Goal: Book appointment/travel/reservation

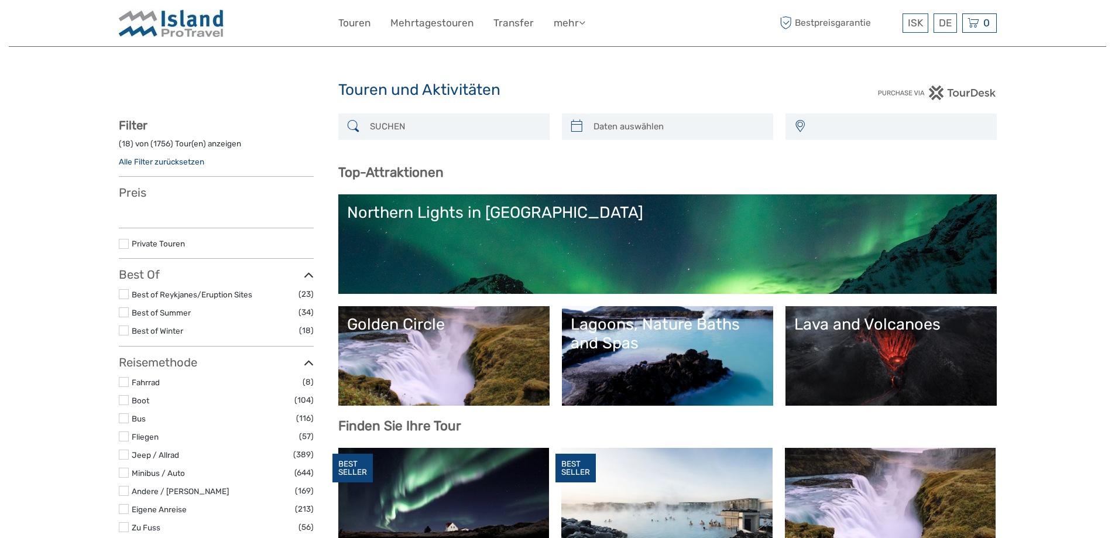
select select
click at [427, 128] on input "search" at bounding box center [454, 126] width 179 height 20
select select
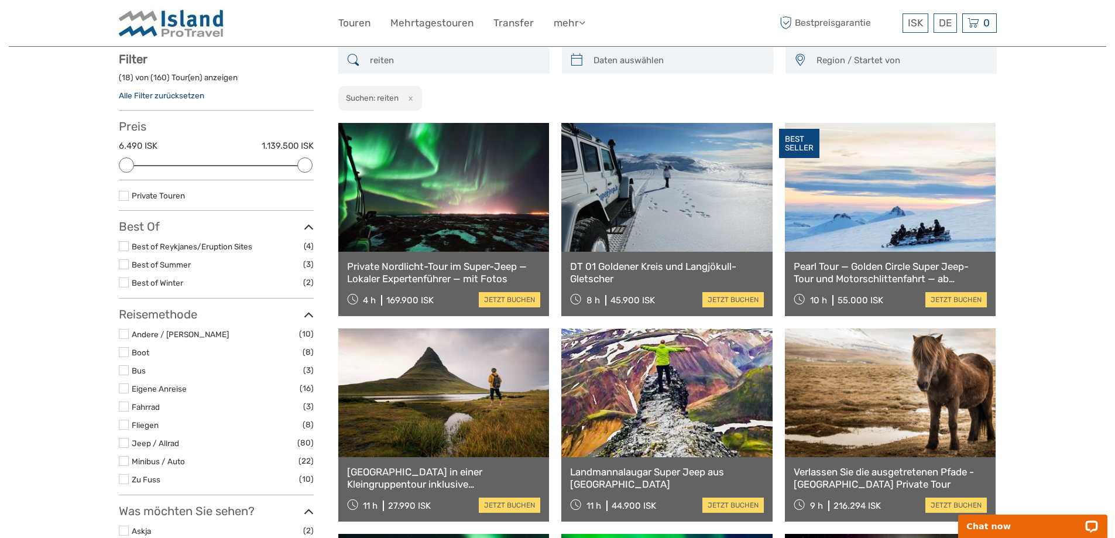
scroll to position [67, 0]
type input "reiten"
click at [639, 48] on div at bounding box center [667, 60] width 211 height 26
type input "[DATE]"
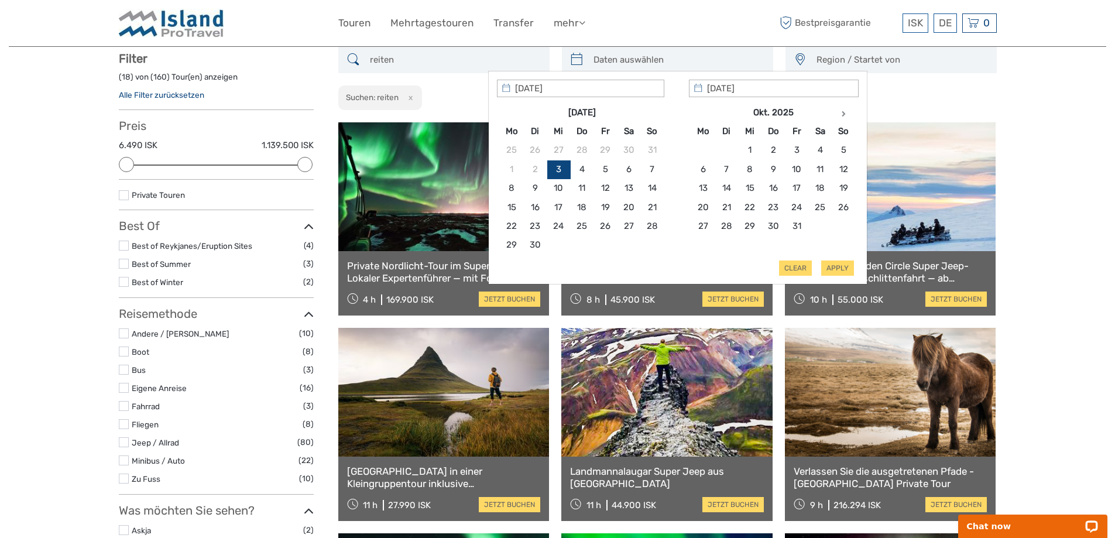
click at [634, 57] on input "search" at bounding box center [678, 60] width 179 height 20
click at [842, 113] on icon at bounding box center [844, 114] width 4 height 6
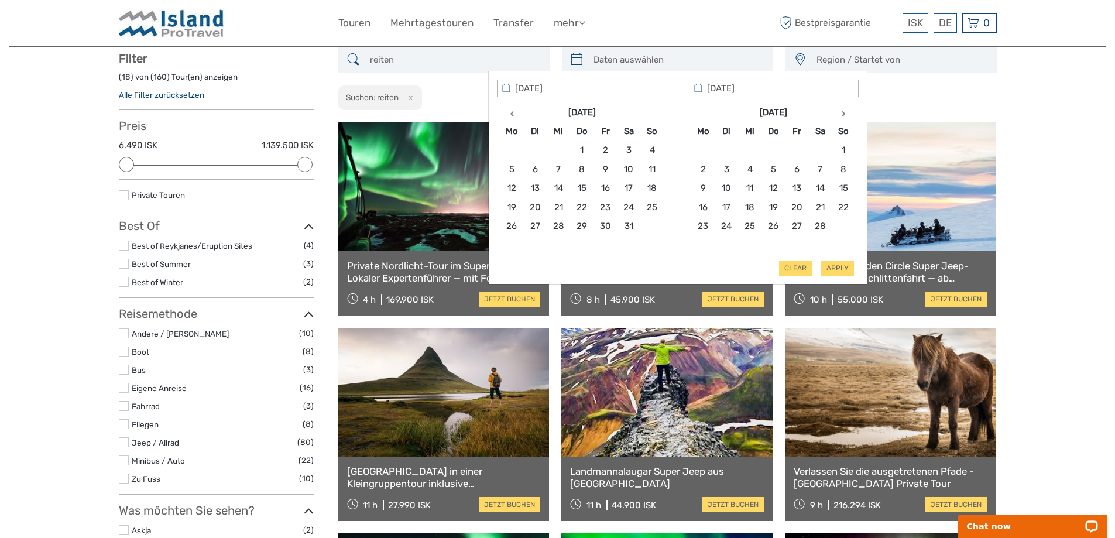
click at [842, 113] on icon at bounding box center [844, 114] width 4 height 6
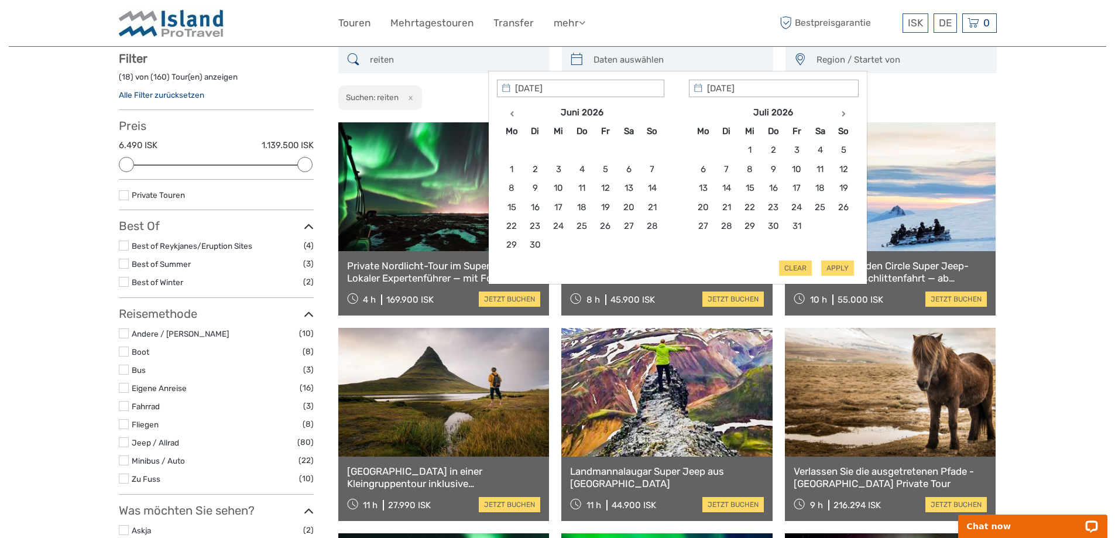
click at [842, 113] on icon at bounding box center [844, 114] width 4 height 6
type input "[DATE]"
click at [841, 111] on th at bounding box center [843, 112] width 23 height 19
type input "[DATE]"
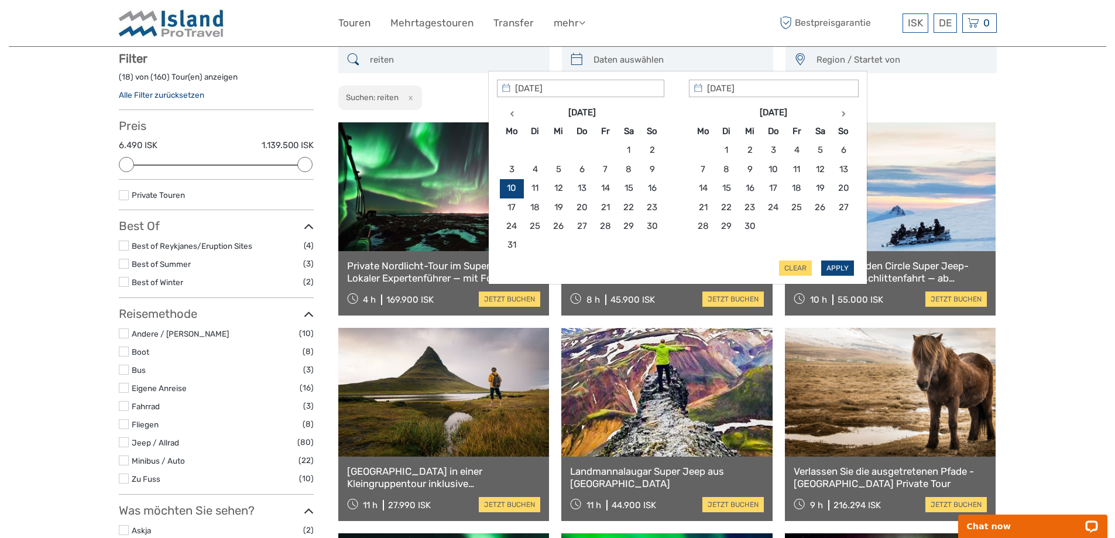
click at [841, 267] on button "Apply" at bounding box center [837, 268] width 33 height 15
type input "[DATE] - [DATE]"
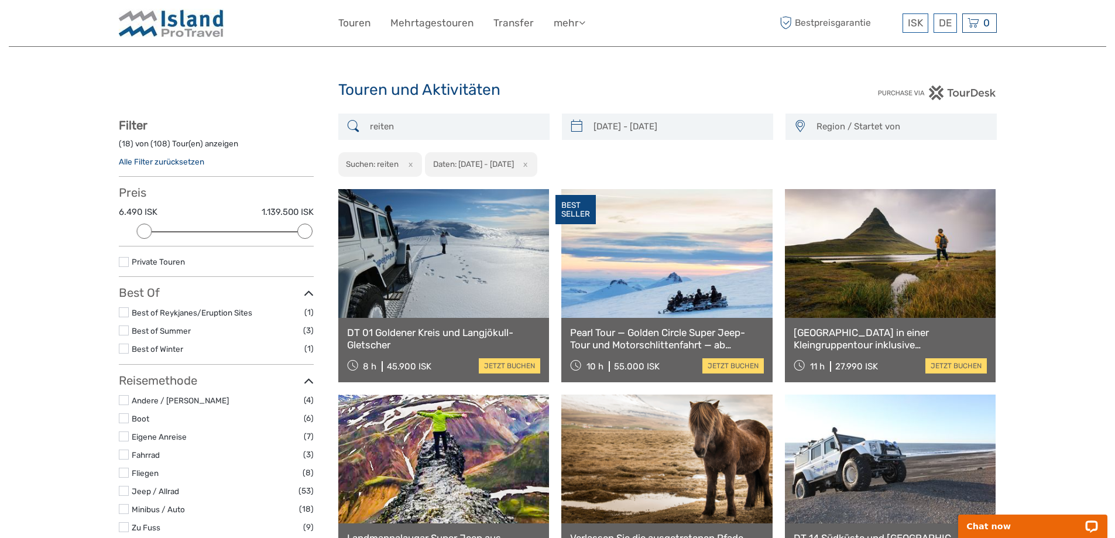
drag, startPoint x: 406, startPoint y: 120, endPoint x: 353, endPoint y: 123, distance: 53.4
click at [353, 123] on div "reiten" at bounding box center [443, 127] width 211 height 26
type input "reiten"
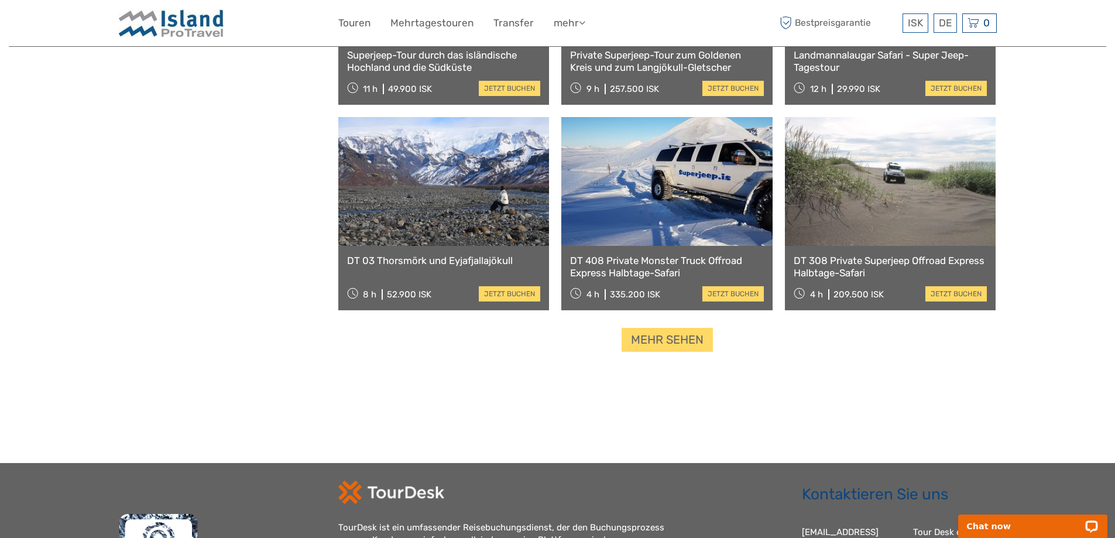
scroll to position [1120, 0]
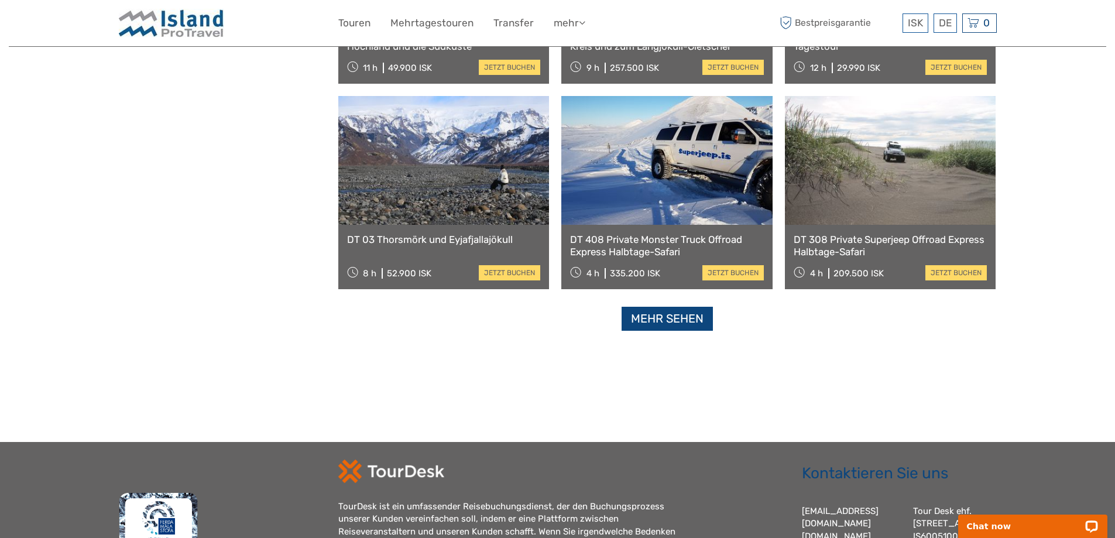
click at [655, 320] on link "Mehr sehen" at bounding box center [667, 319] width 91 height 24
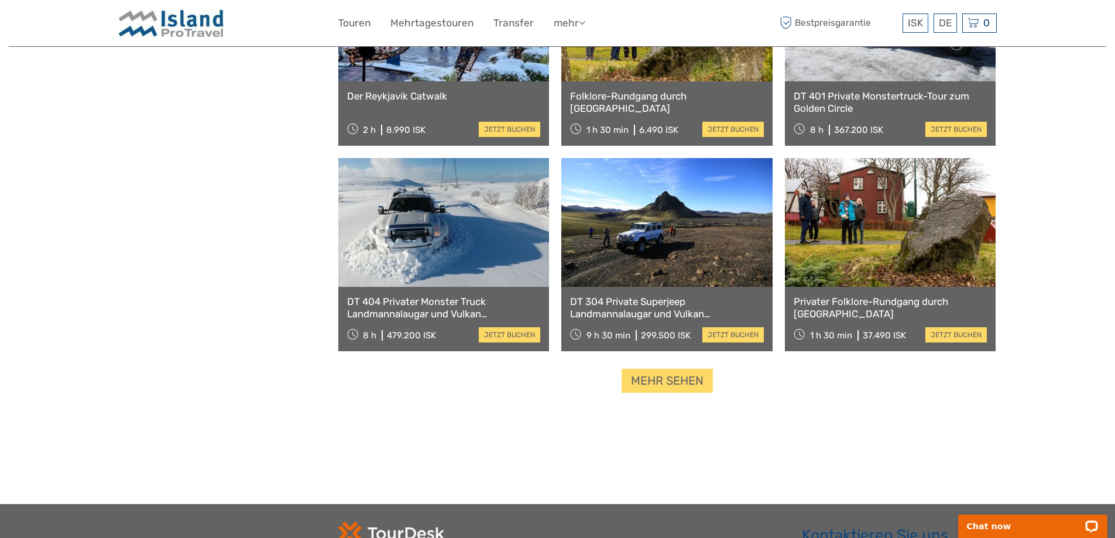
scroll to position [2500, 0]
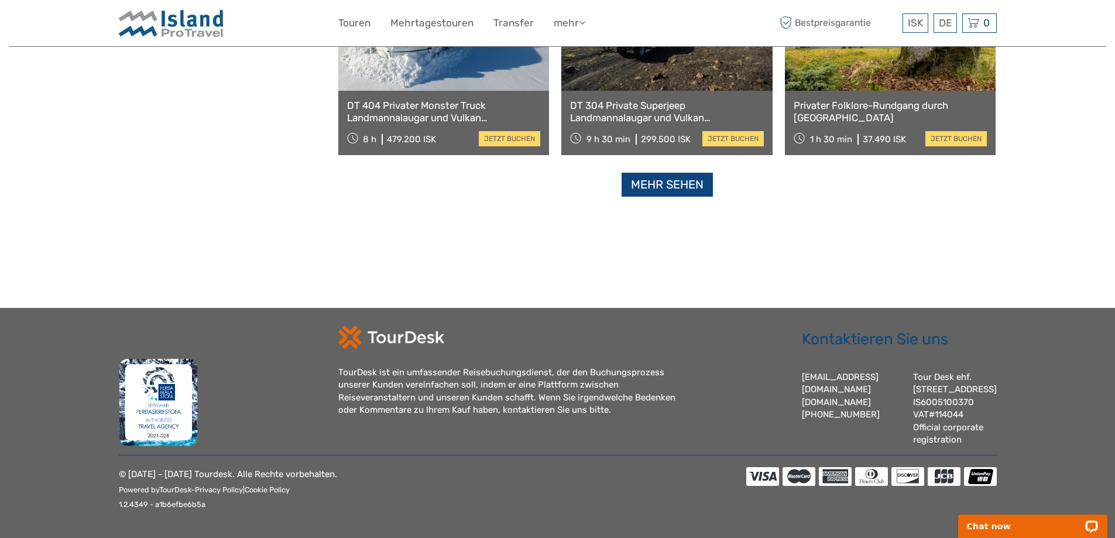
click at [666, 174] on link "Mehr sehen" at bounding box center [667, 185] width 91 height 24
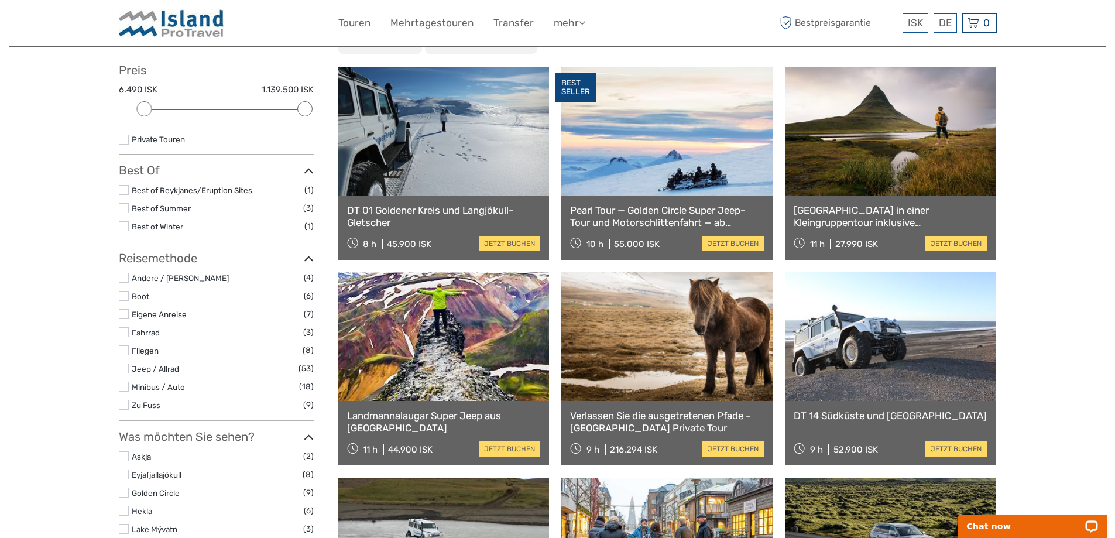
scroll to position [0, 0]
